Goal: Task Accomplishment & Management: Complete application form

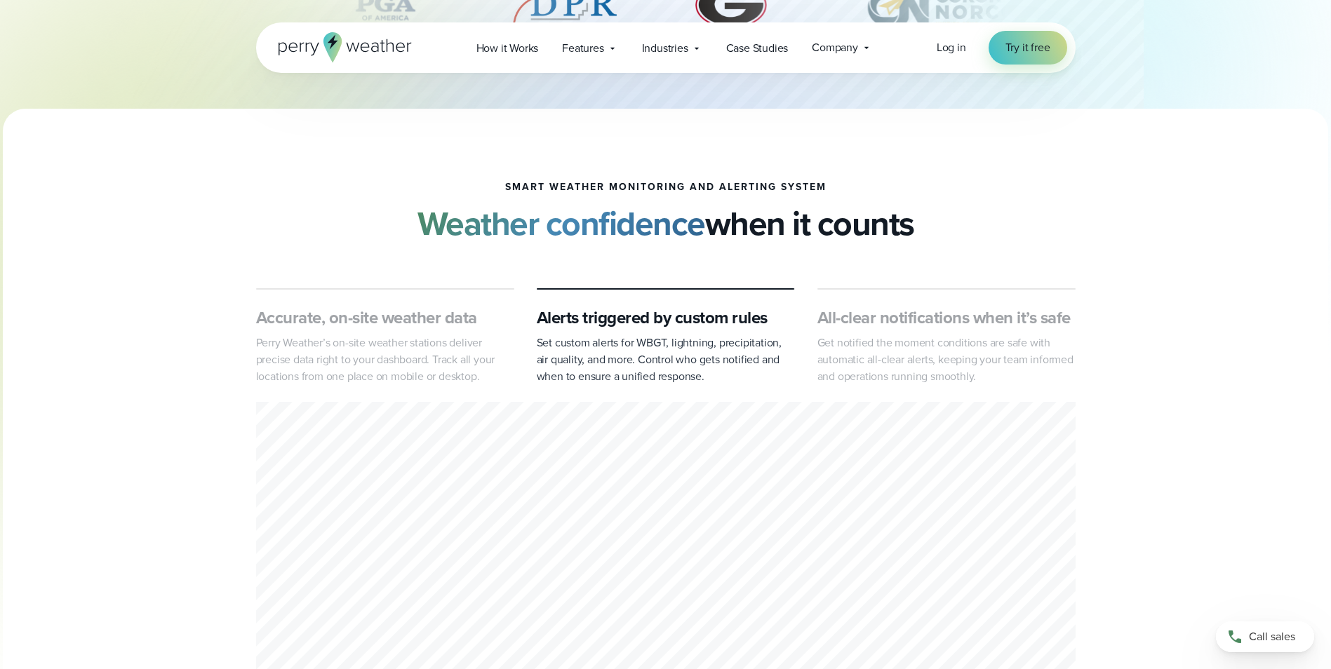
scroll to position [421, 0]
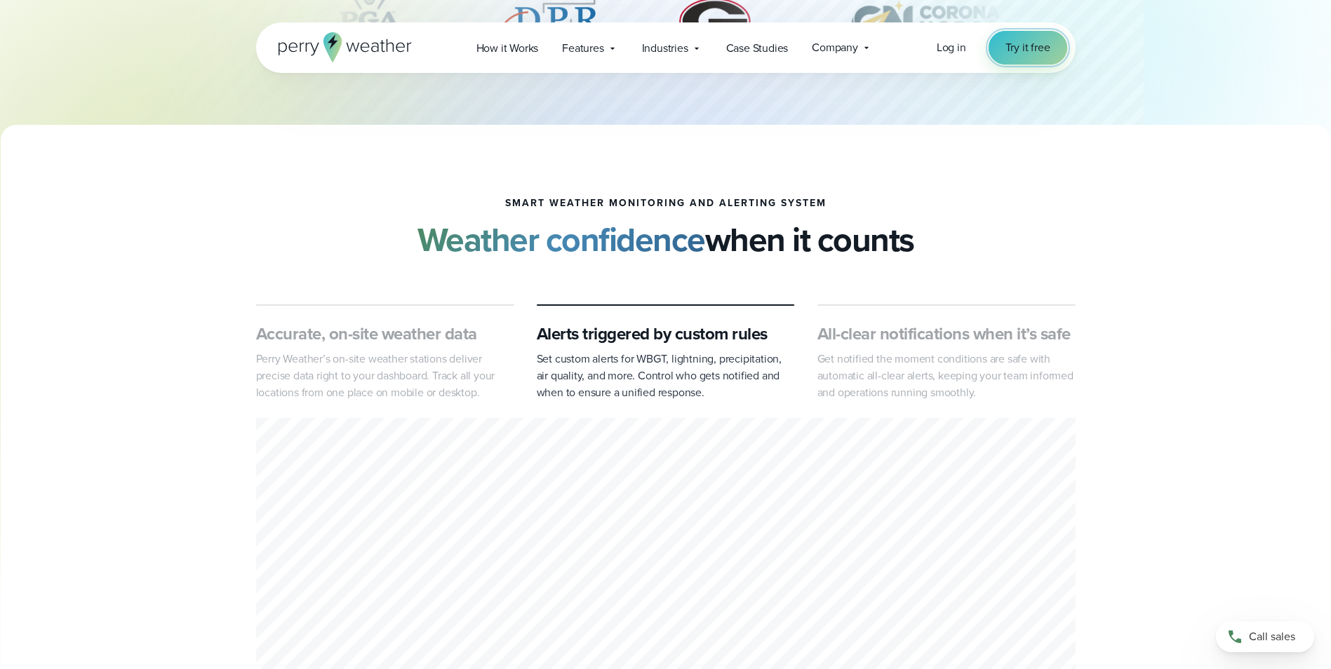
click at [1029, 51] on span "Try it free" at bounding box center [1027, 47] width 45 height 17
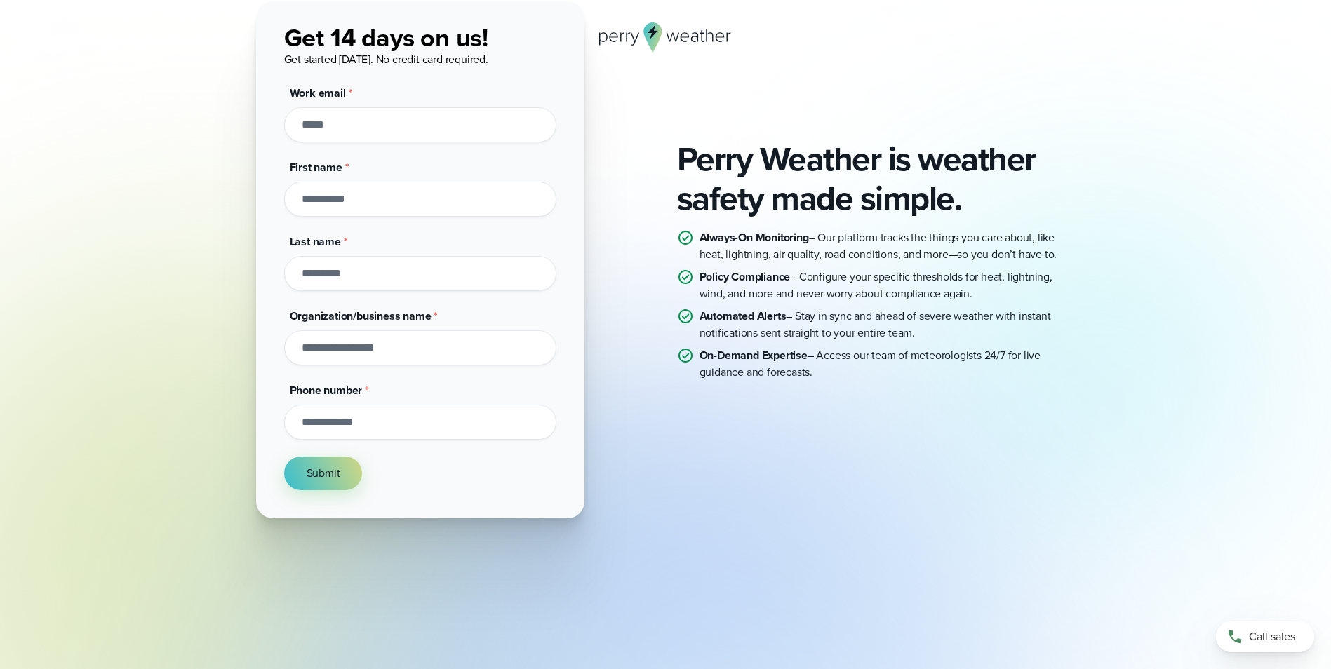
scroll to position [111, 0]
